Goal: Task Accomplishment & Management: Manage account settings

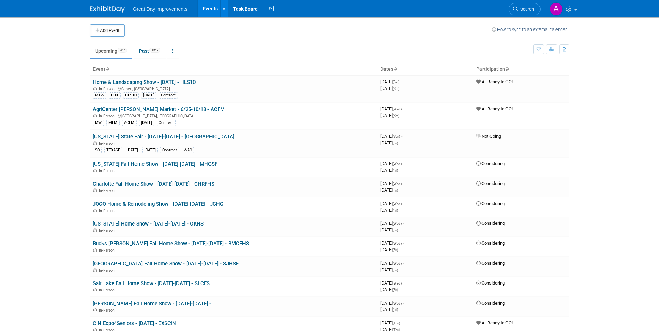
click at [533, 48] on ul "Upcoming 342 Past 1647 All Events 1989 Past and Upcoming Grouped Annually Event…" at bounding box center [311, 52] width 443 height 16
click at [540, 48] on icon "button" at bounding box center [538, 50] width 5 height 5
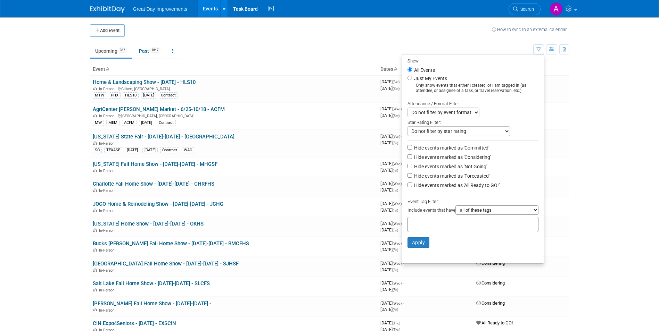
click at [436, 227] on input "text" at bounding box center [439, 223] width 56 height 7
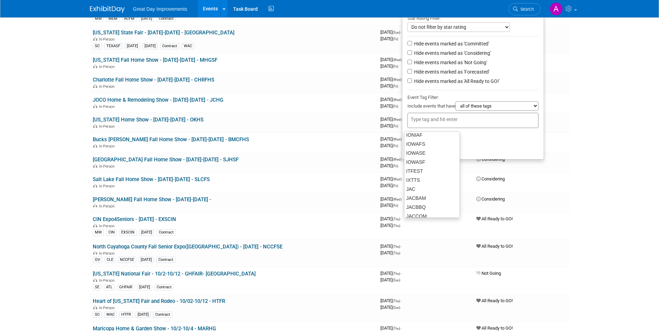
scroll to position [6314, 0]
type input "se"
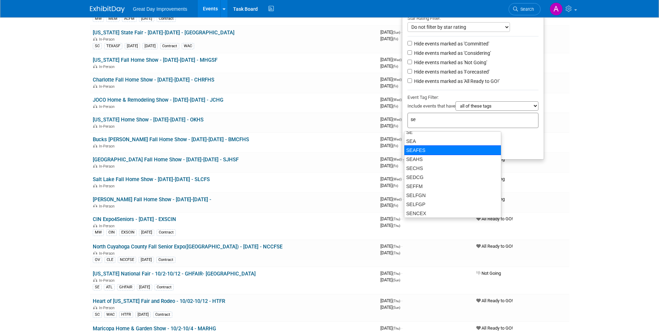
scroll to position [307, 0]
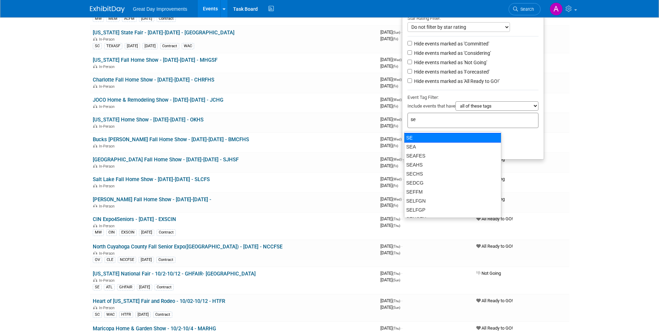
click at [419, 139] on div "SE" at bounding box center [452, 138] width 97 height 10
type input "SE"
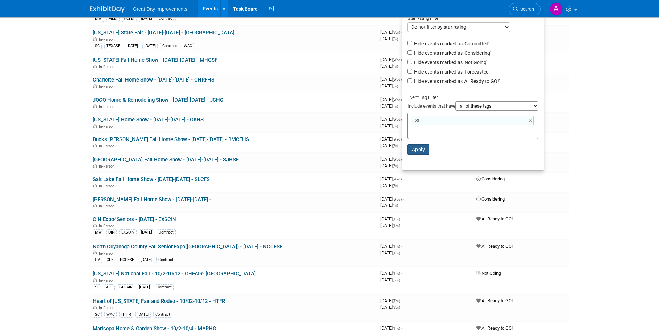
click at [417, 153] on button "Apply" at bounding box center [418, 150] width 22 height 10
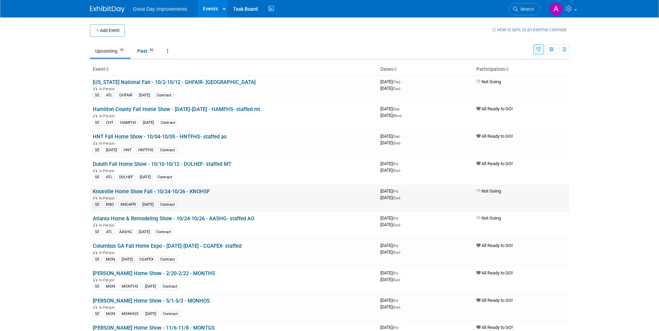
click at [188, 192] on link "Knoxville Home Show Fall - 10/24-10/26 - KNOHSF" at bounding box center [151, 192] width 117 height 6
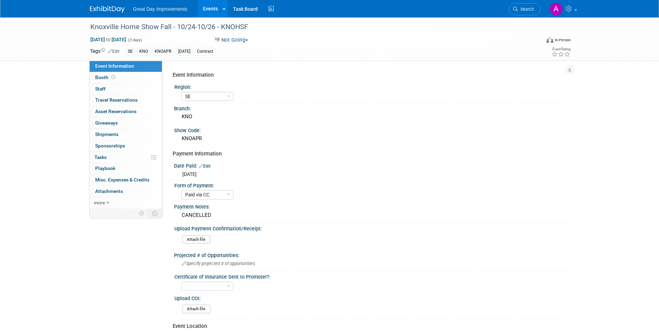
select select "SE"
select select "Paid via CC"
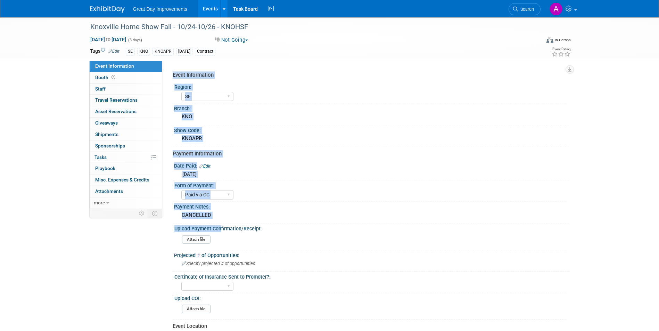
drag, startPoint x: 171, startPoint y: 181, endPoint x: 219, endPoint y: 228, distance: 67.1
click at [219, 209] on div "Event Information Region: GC MA MW MTW NE NEW OV PL PNW SA SE SC UMW FL Branch:…" at bounding box center [365, 135] width 407 height 148
drag, startPoint x: 220, startPoint y: 228, endPoint x: 290, endPoint y: 212, distance: 72.5
click at [290, 212] on div "CANCELLED" at bounding box center [371, 215] width 385 height 11
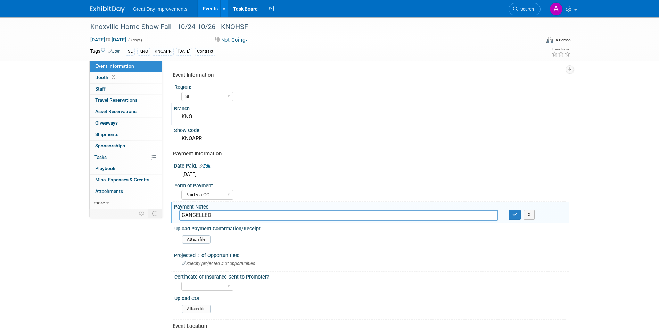
click at [342, 105] on div "Branch:" at bounding box center [371, 108] width 395 height 9
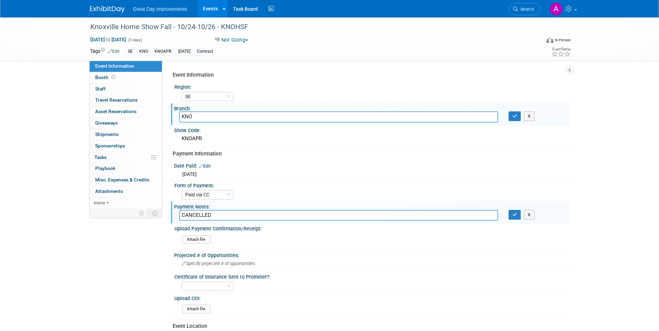
click at [130, 257] on div "Event Information Event Info Booth Booth 0 Staff 0 Staff 0 Travel Reservations …" at bounding box center [330, 234] width 490 height 435
click at [44, 137] on div "Knoxville Home Show Fall - 10/24-10/26 - KNOHSF [DATE] to [DATE] (3 days) [DATE…" at bounding box center [329, 241] width 659 height 449
